Goal: Information Seeking & Learning: Learn about a topic

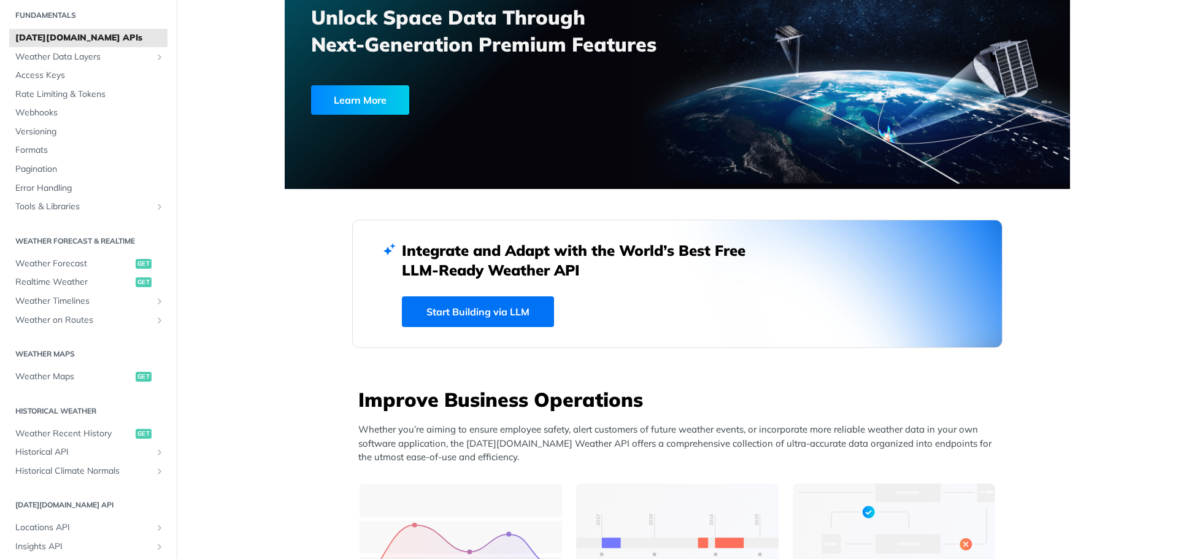
scroll to position [61, 0]
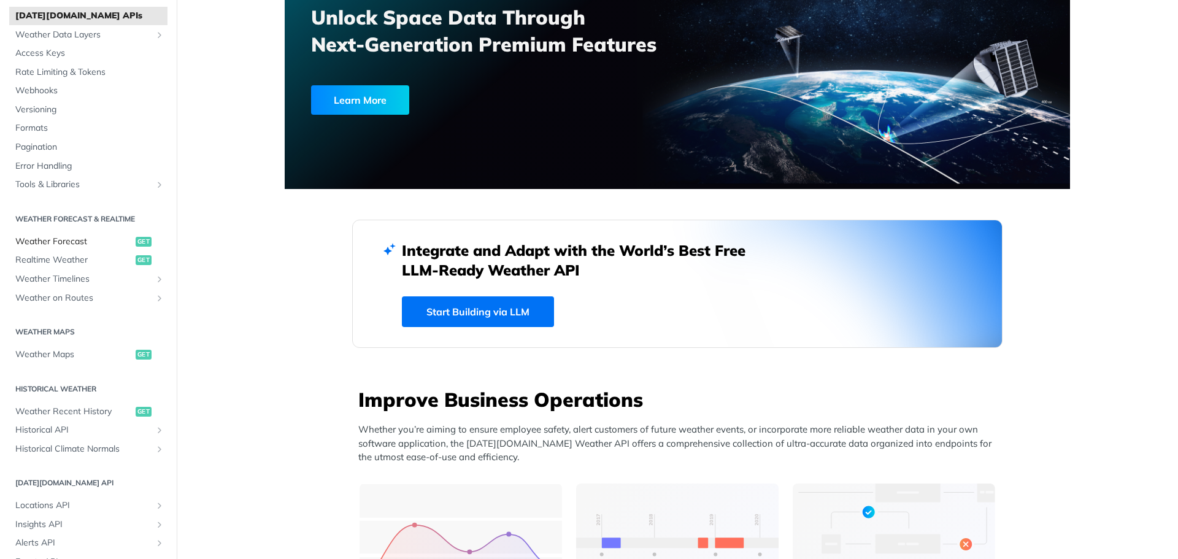
click at [83, 236] on span "Weather Forecast" at bounding box center [73, 242] width 117 height 12
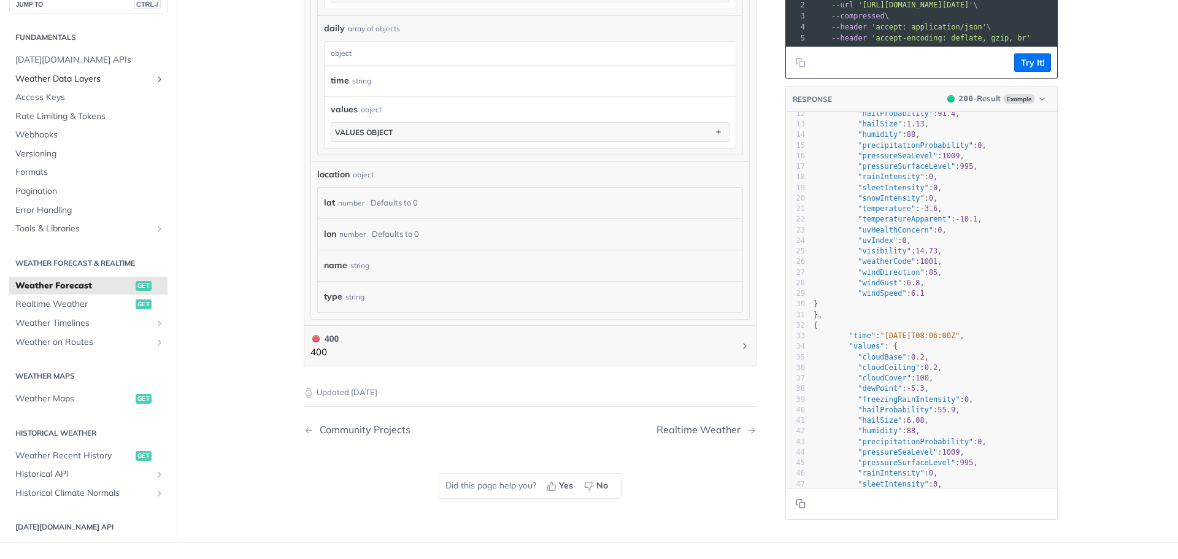
click at [67, 73] on span "Weather Data Layers" at bounding box center [83, 78] width 136 height 12
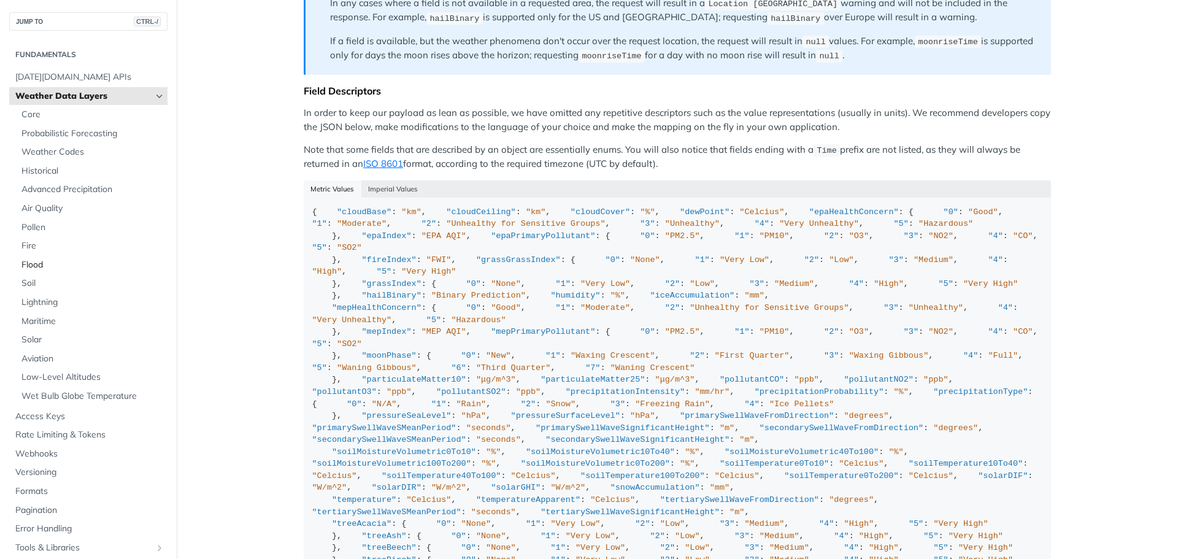
scroll to position [982, 0]
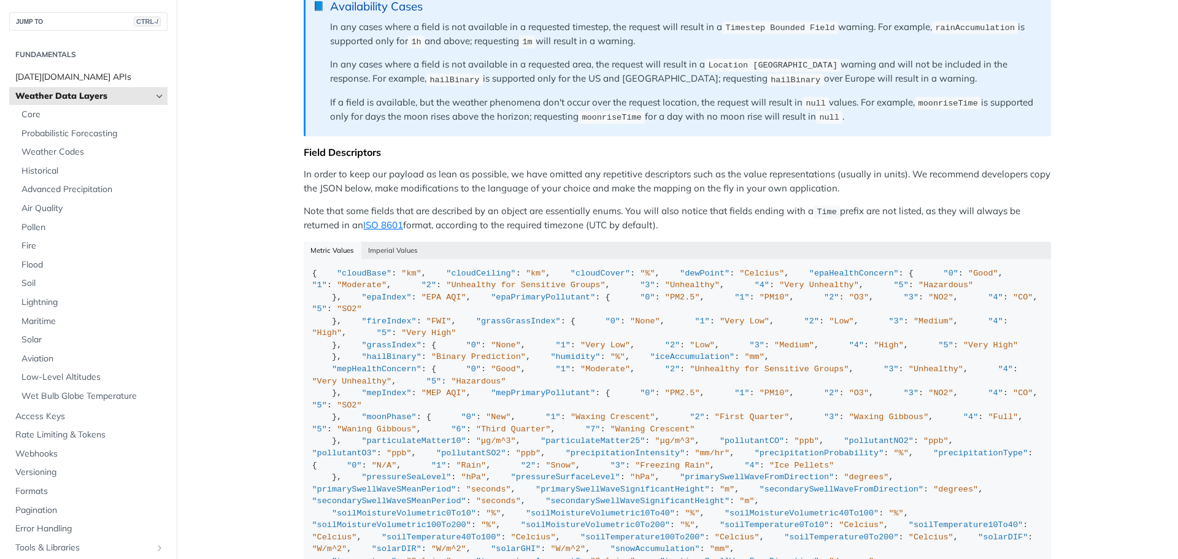
click at [48, 75] on span "Tomorrow.io APIs" at bounding box center [89, 77] width 149 height 12
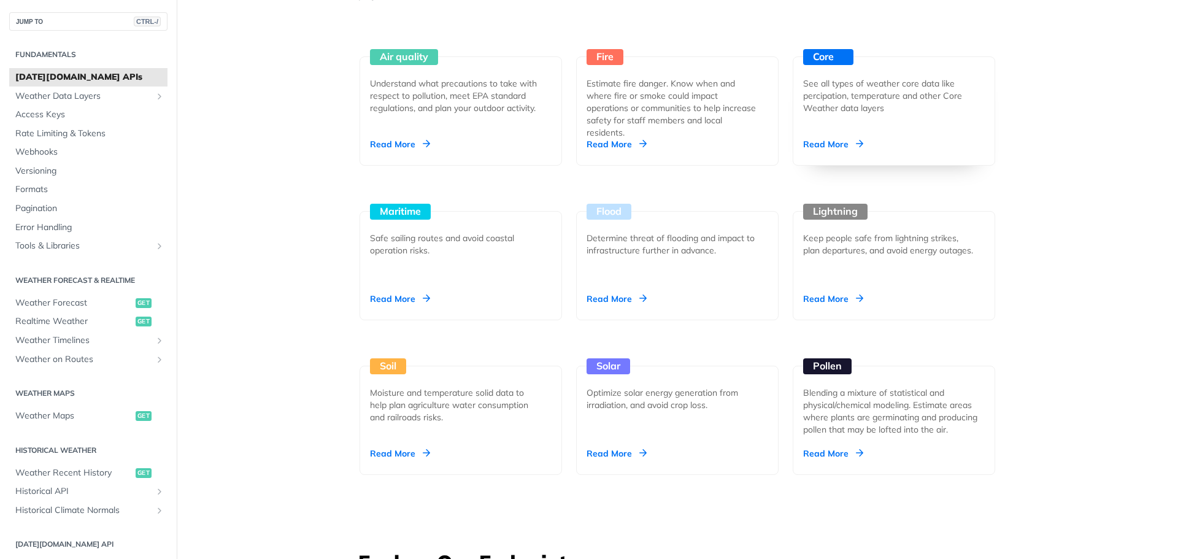
scroll to position [1166, 0]
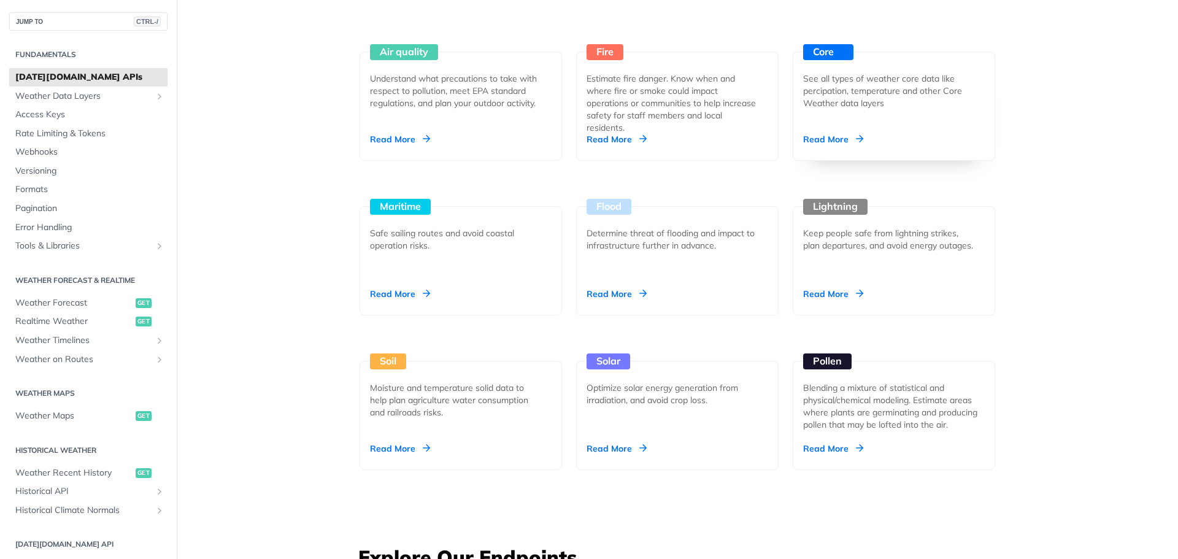
click at [833, 142] on div "Read More" at bounding box center [833, 139] width 60 height 12
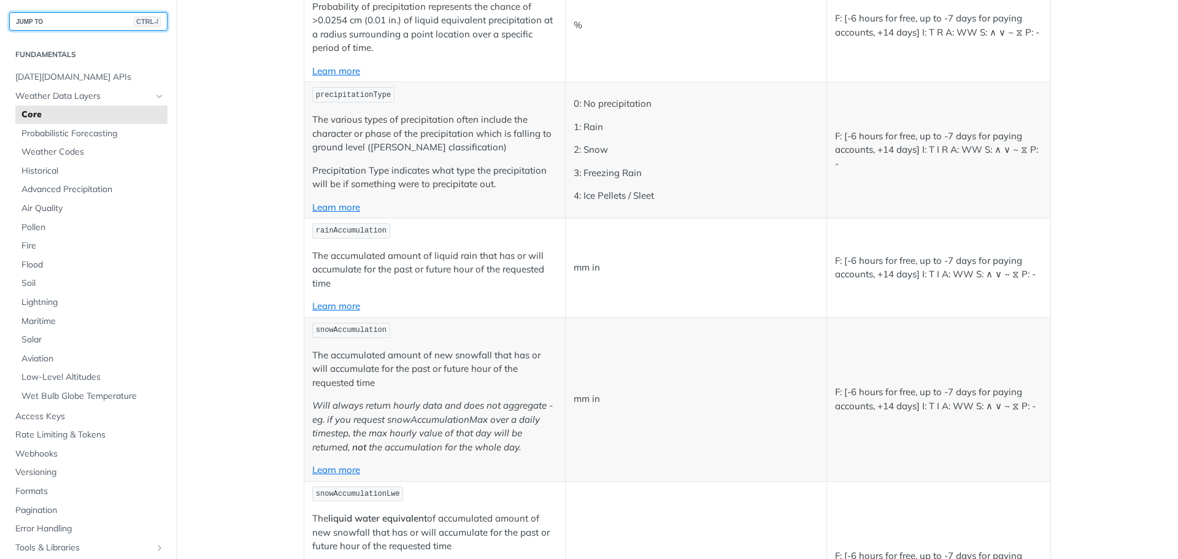
scroll to position [3191, 0]
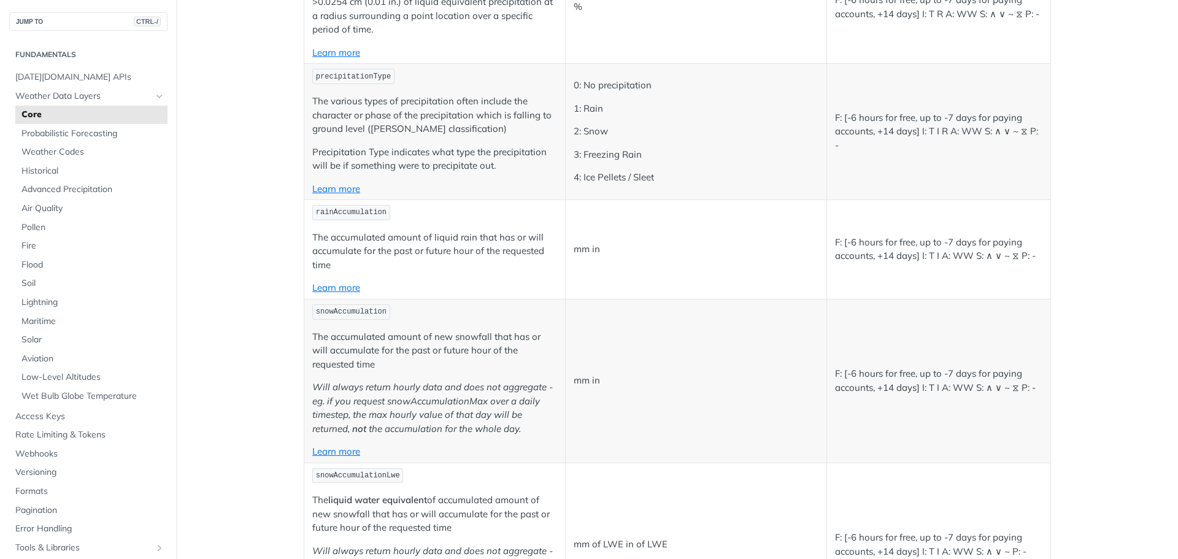
click at [588, 252] on p "mm in" at bounding box center [696, 249] width 245 height 14
click at [328, 288] on link "Learn more" at bounding box center [336, 288] width 48 height 12
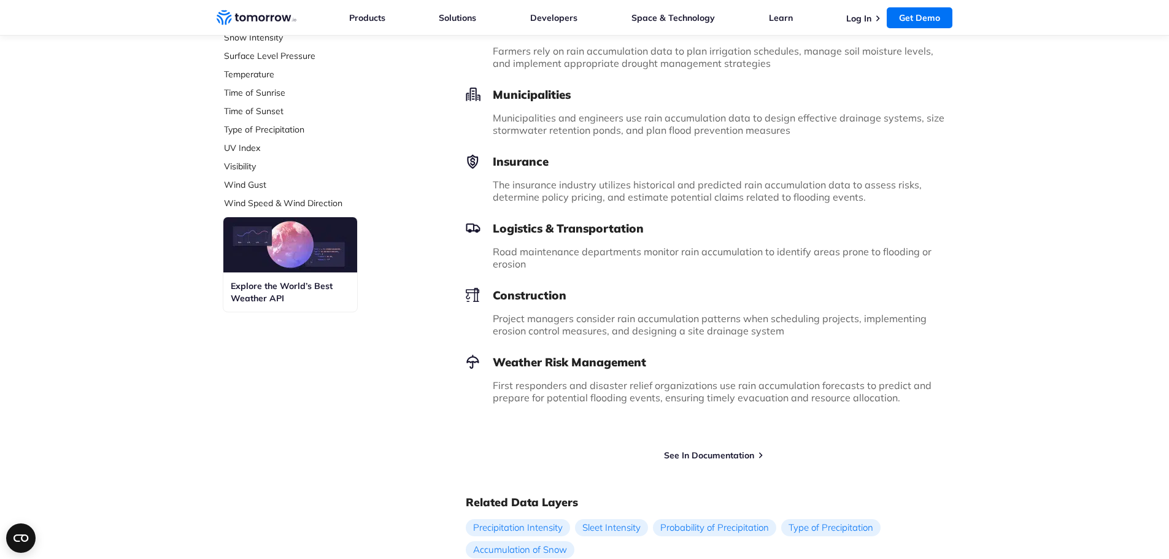
scroll to position [736, 0]
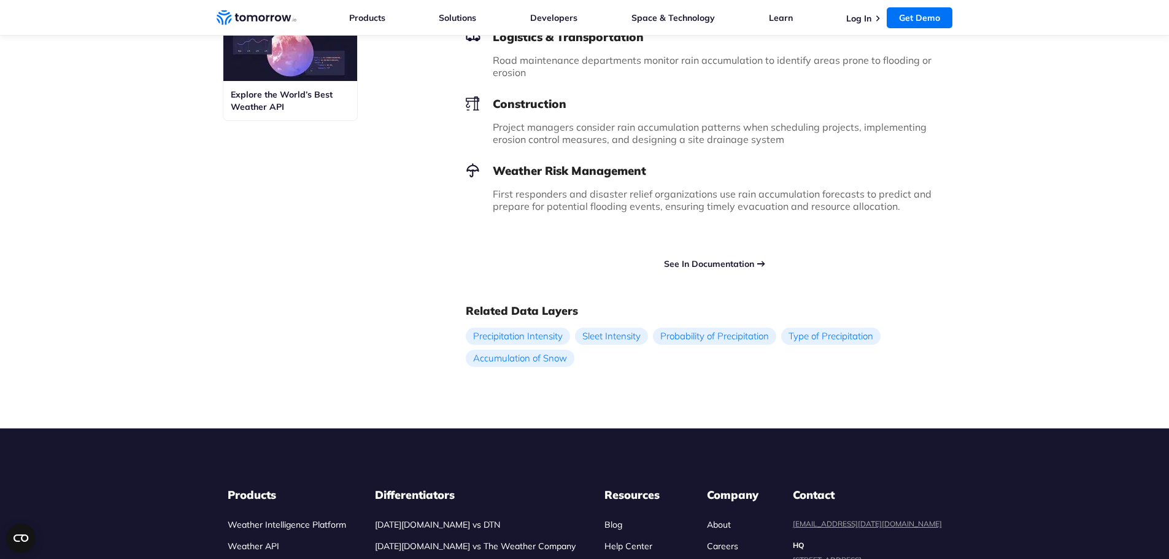
click at [687, 260] on link "See In Documentation" at bounding box center [709, 263] width 90 height 11
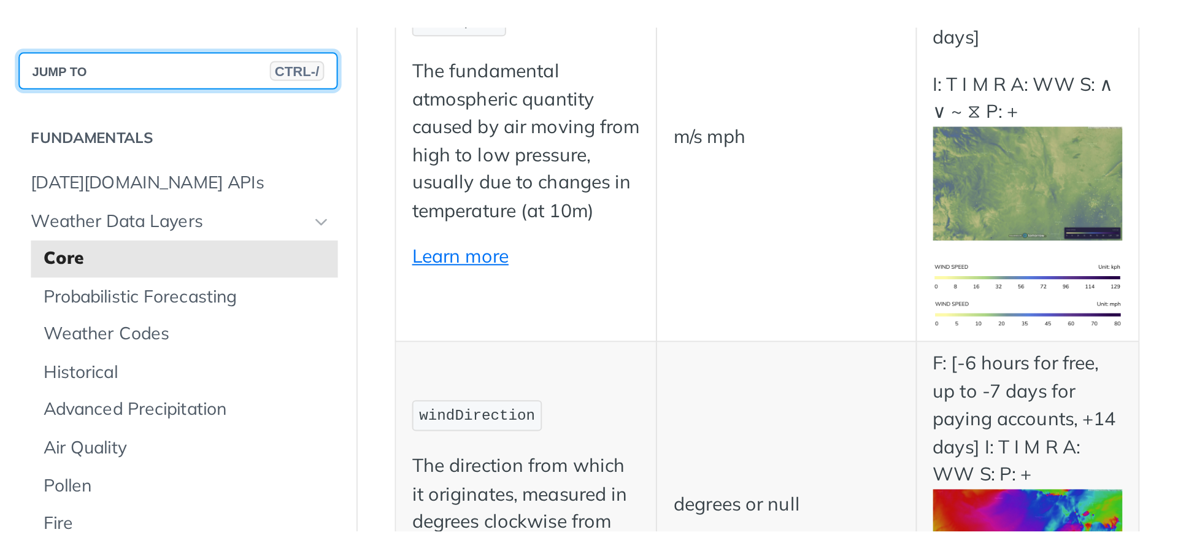
scroll to position [1227, 0]
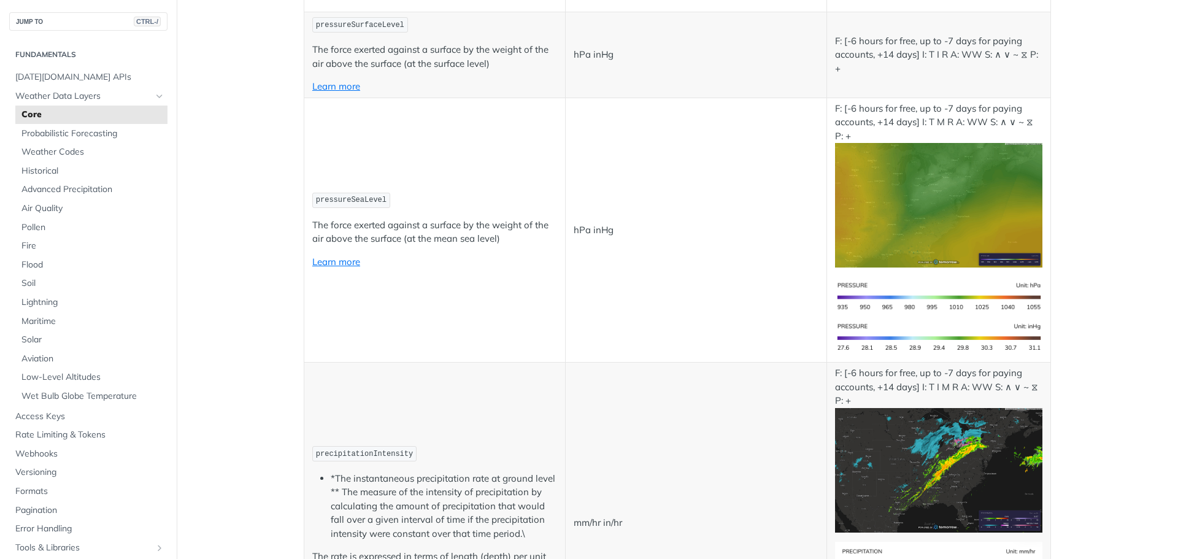
scroll to position [1595, 0]
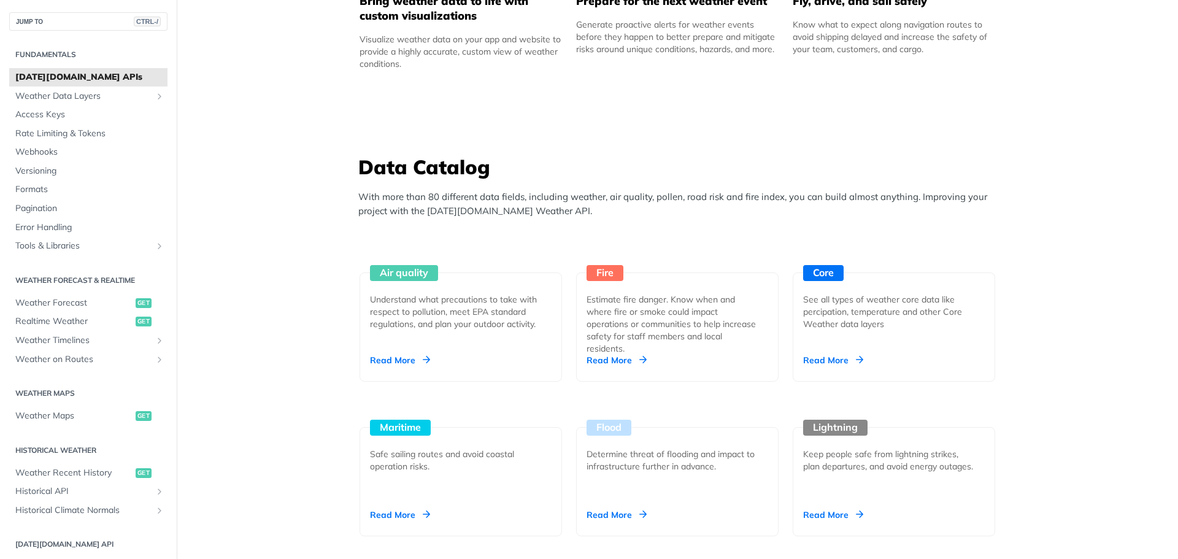
scroll to position [798, 0]
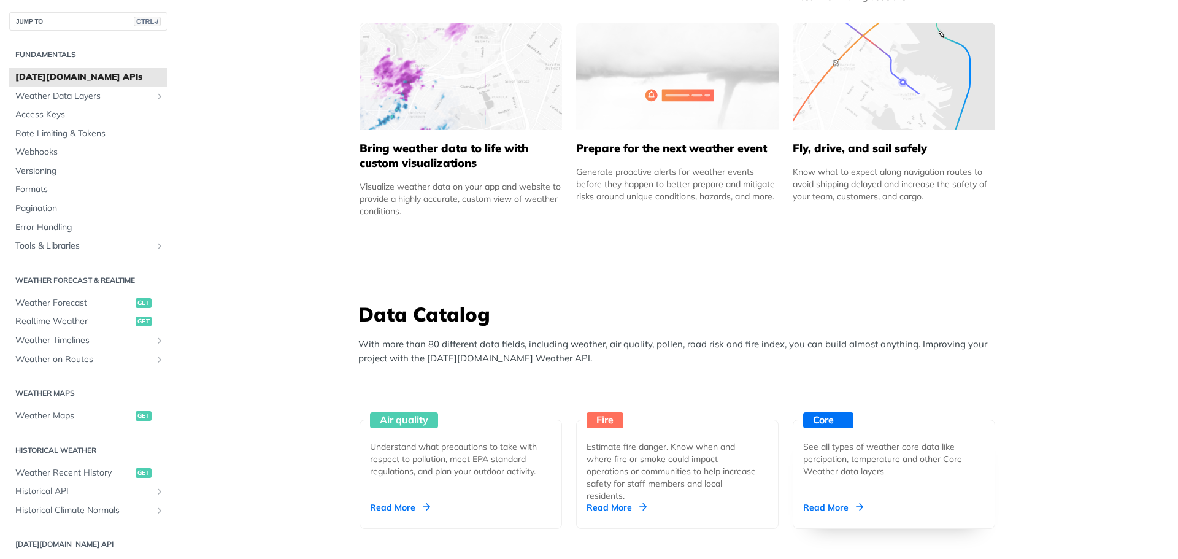
click at [833, 501] on div "Read More" at bounding box center [833, 507] width 60 height 12
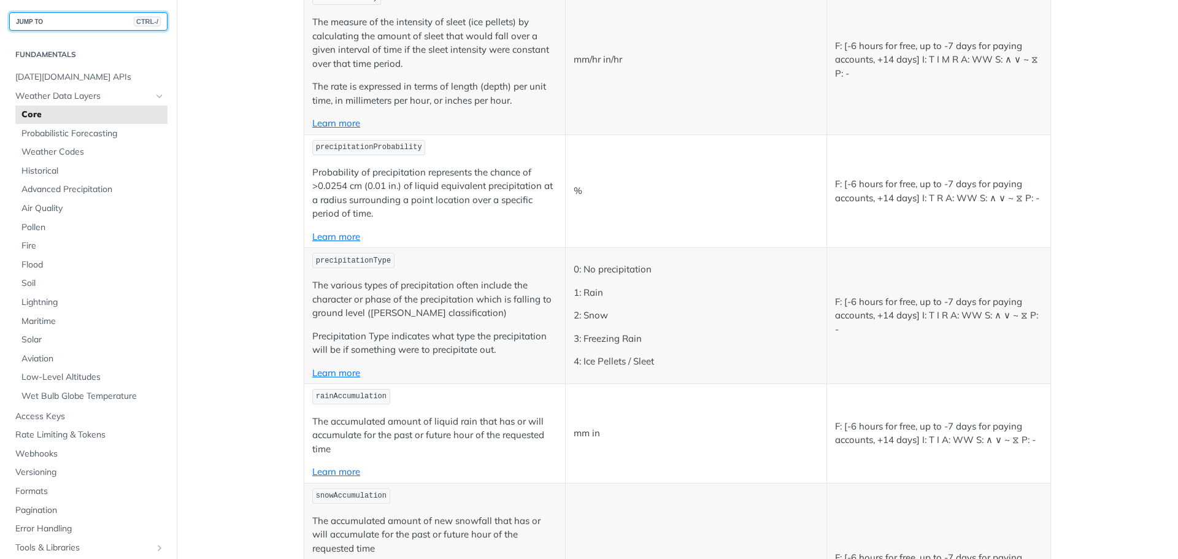
scroll to position [3129, 0]
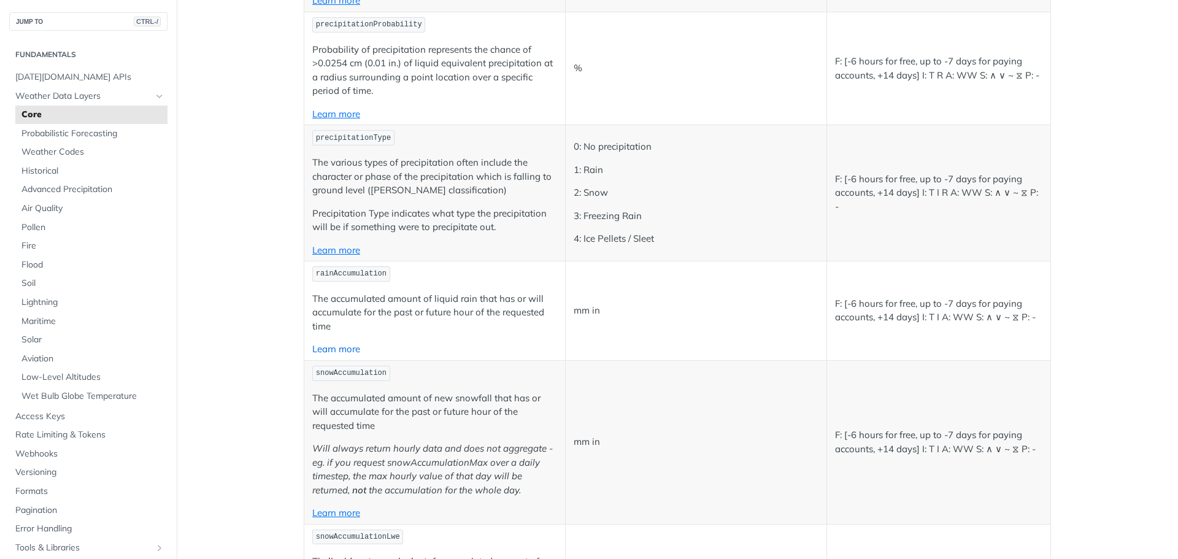
click at [331, 351] on link "Learn more" at bounding box center [336, 349] width 48 height 12
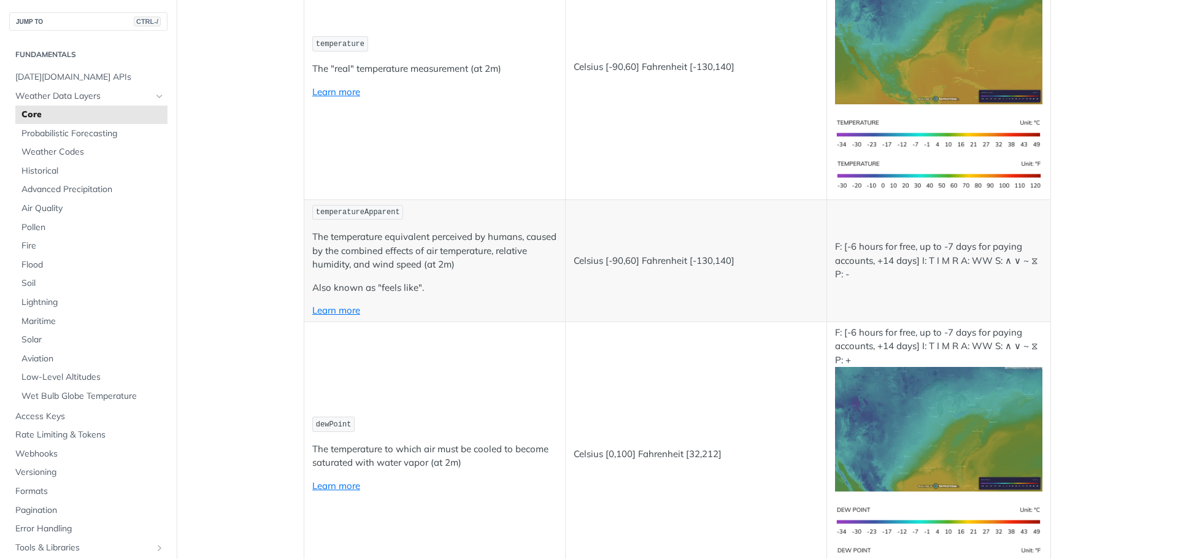
scroll to position [184, 0]
